Goal: Task Accomplishment & Management: Manage account settings

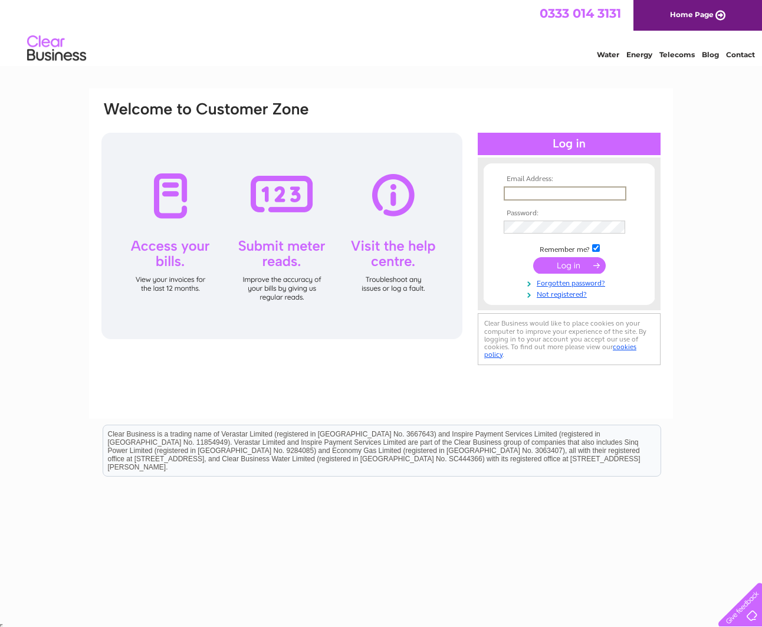
click at [525, 189] on input "text" at bounding box center [565, 193] width 123 height 14
type input "[EMAIL_ADDRESS][DOMAIN_NAME]"
click at [533, 257] on input "submit" at bounding box center [569, 265] width 73 height 17
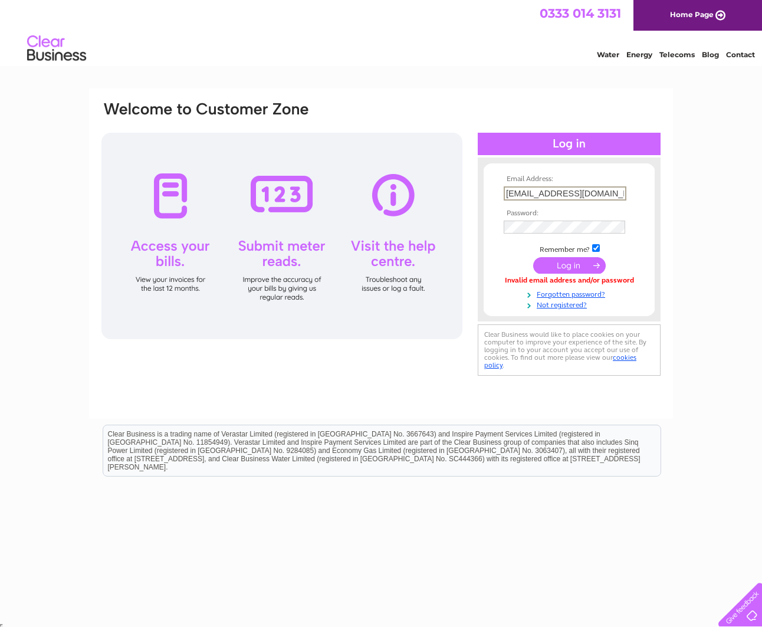
click at [624, 195] on input "drzyazdani@dentalonthebanks.co.uk" at bounding box center [565, 193] width 123 height 14
click at [622, 194] on input "drzyazdani@dentalonthebanks.co.uk" at bounding box center [565, 193] width 123 height 14
click at [702, 17] on link "Home Page" at bounding box center [698, 15] width 129 height 31
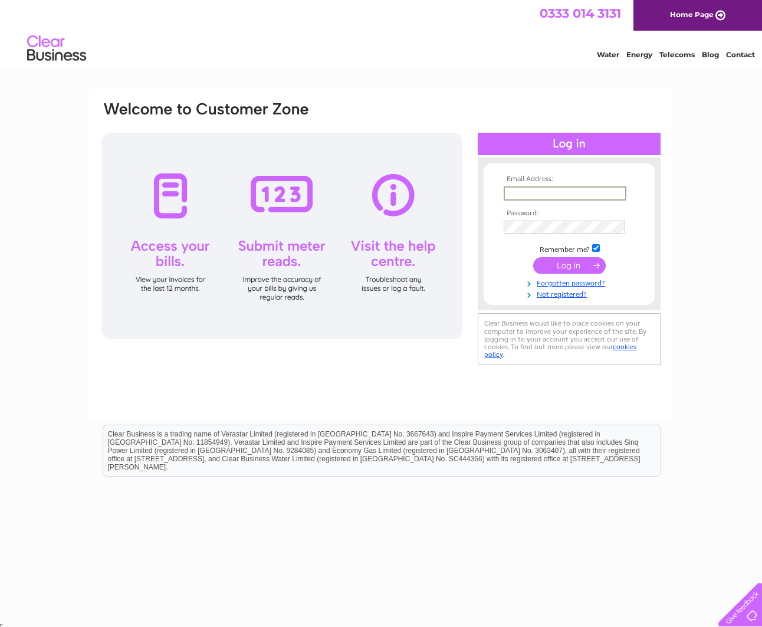
click at [513, 194] on input "text" at bounding box center [565, 193] width 123 height 14
type input "[EMAIL_ADDRESS][DOMAIN_NAME]"
click at [533, 257] on input "submit" at bounding box center [569, 265] width 73 height 17
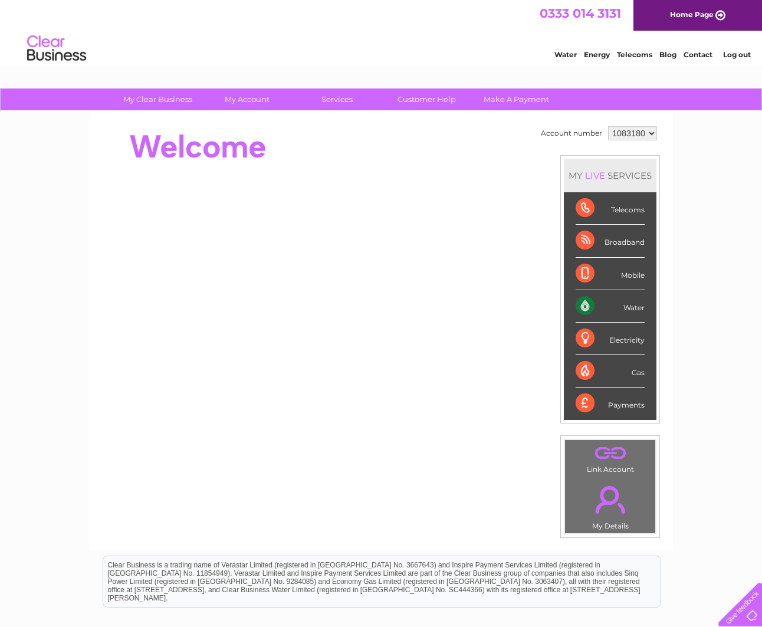
click at [627, 301] on div "Water" at bounding box center [610, 306] width 69 height 32
click at [630, 309] on div "Water" at bounding box center [610, 306] width 69 height 32
click at [586, 306] on div "Water" at bounding box center [610, 306] width 69 height 32
click at [585, 306] on div "Water" at bounding box center [610, 306] width 69 height 32
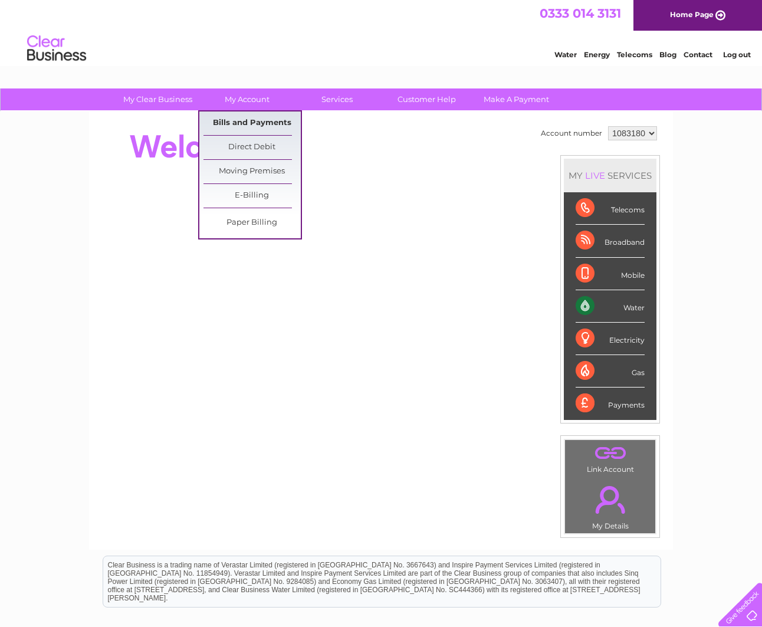
click at [255, 120] on link "Bills and Payments" at bounding box center [252, 124] width 97 height 24
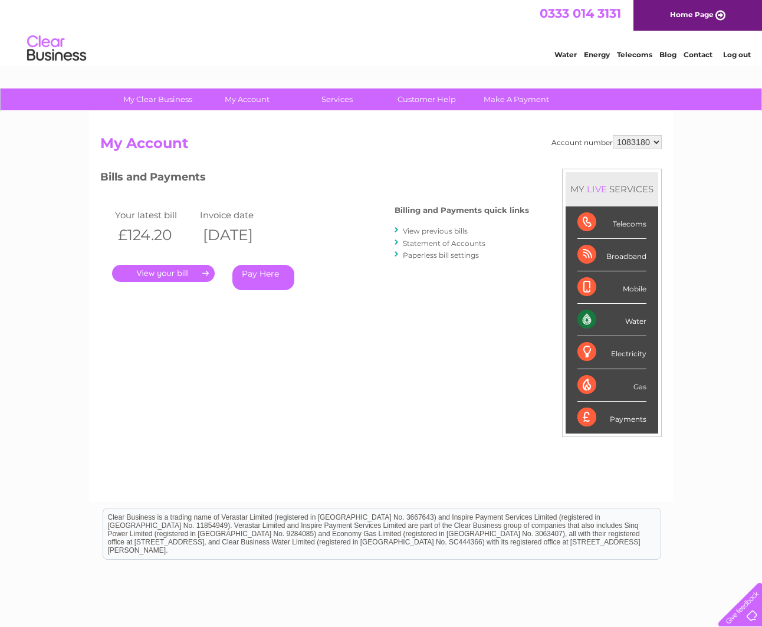
click at [174, 275] on link "." at bounding box center [163, 273] width 103 height 17
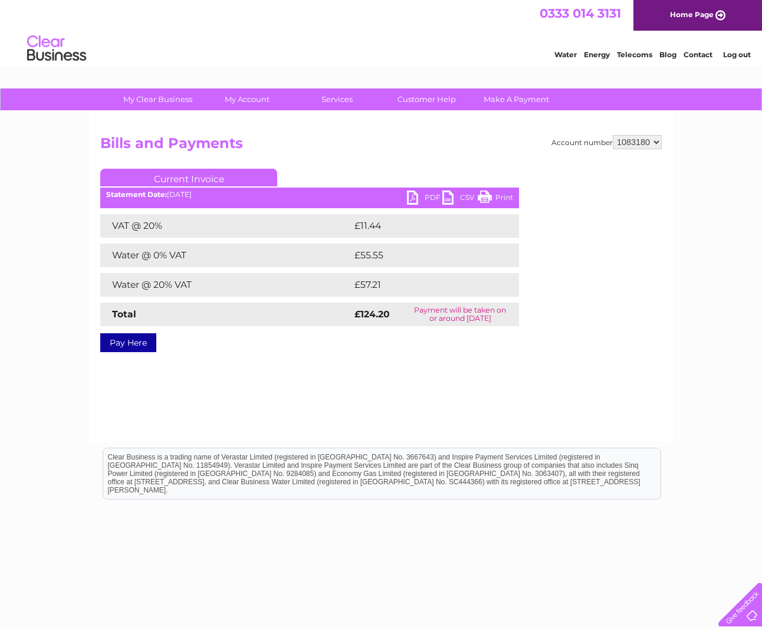
click at [411, 196] on link "PDF" at bounding box center [424, 199] width 35 height 17
click at [214, 179] on link "Current Invoice" at bounding box center [188, 178] width 177 height 18
